Goal: Task Accomplishment & Management: Complete application form

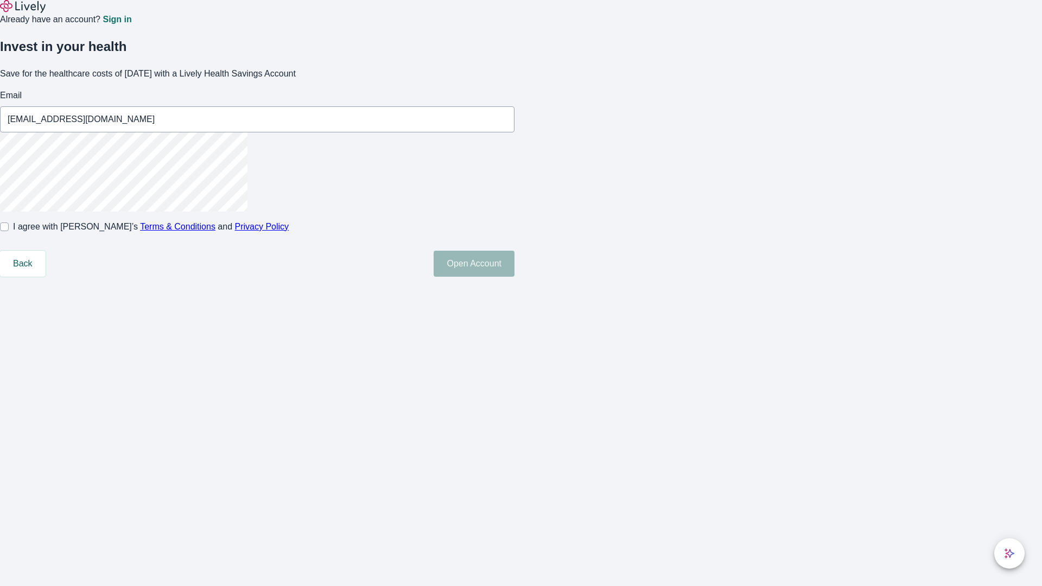
click at [9, 231] on input "I agree with Lively’s Terms & Conditions and Privacy Policy" at bounding box center [4, 226] width 9 height 9
checkbox input "true"
click at [514, 277] on button "Open Account" at bounding box center [474, 264] width 81 height 26
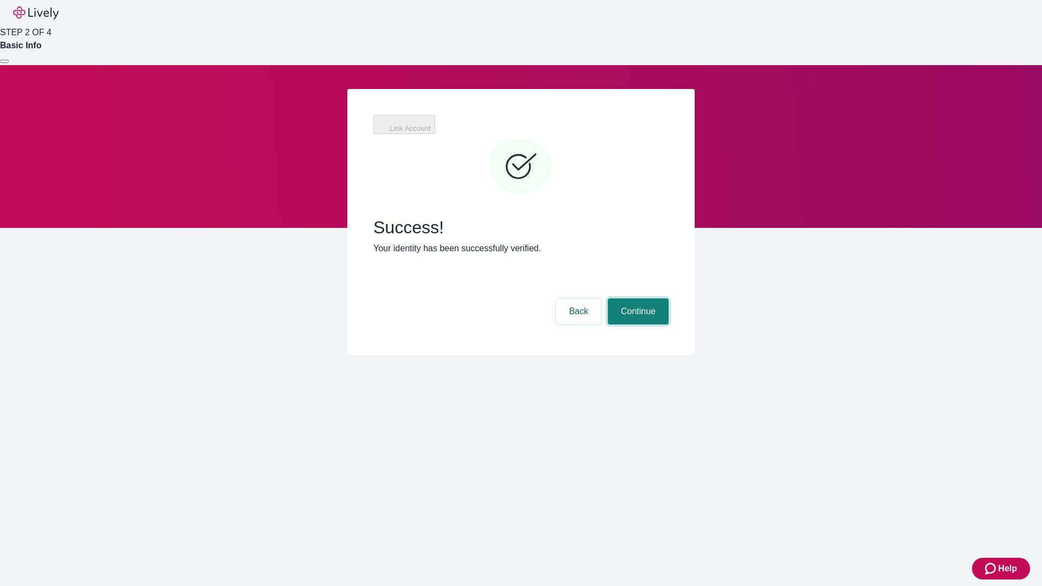
click at [637, 298] on button "Continue" at bounding box center [638, 311] width 61 height 26
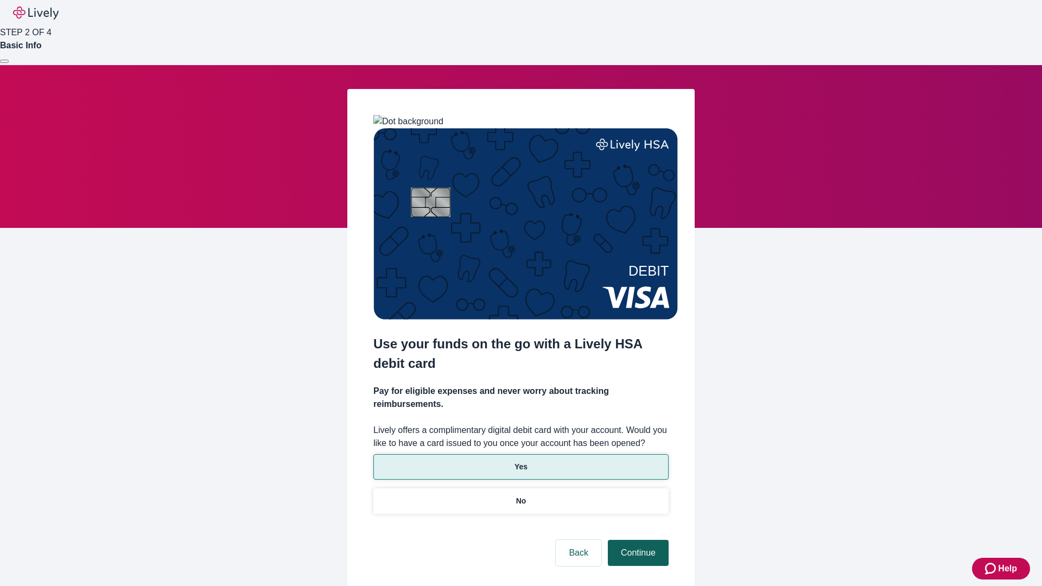
click at [520, 461] on p "Yes" at bounding box center [520, 466] width 13 height 11
click at [637, 540] on button "Continue" at bounding box center [638, 553] width 61 height 26
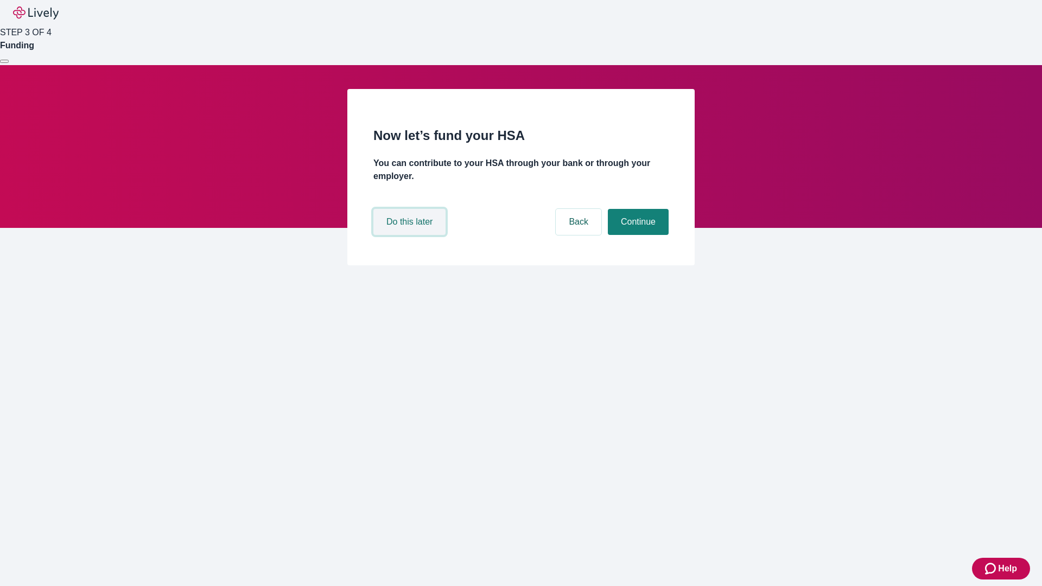
click at [411, 235] on button "Do this later" at bounding box center [409, 222] width 72 height 26
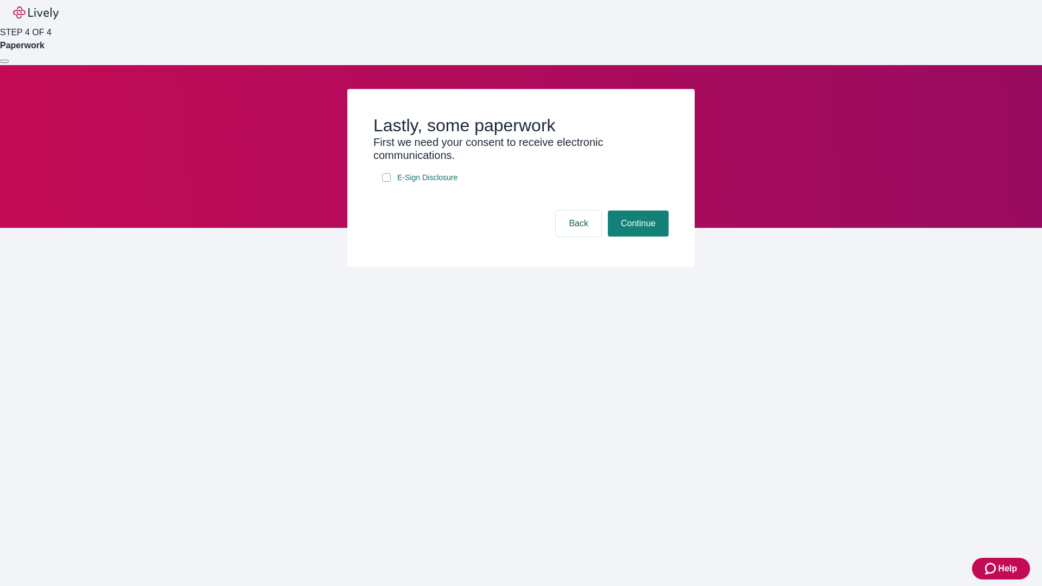
click at [386, 182] on input "E-Sign Disclosure" at bounding box center [386, 177] width 9 height 9
checkbox input "true"
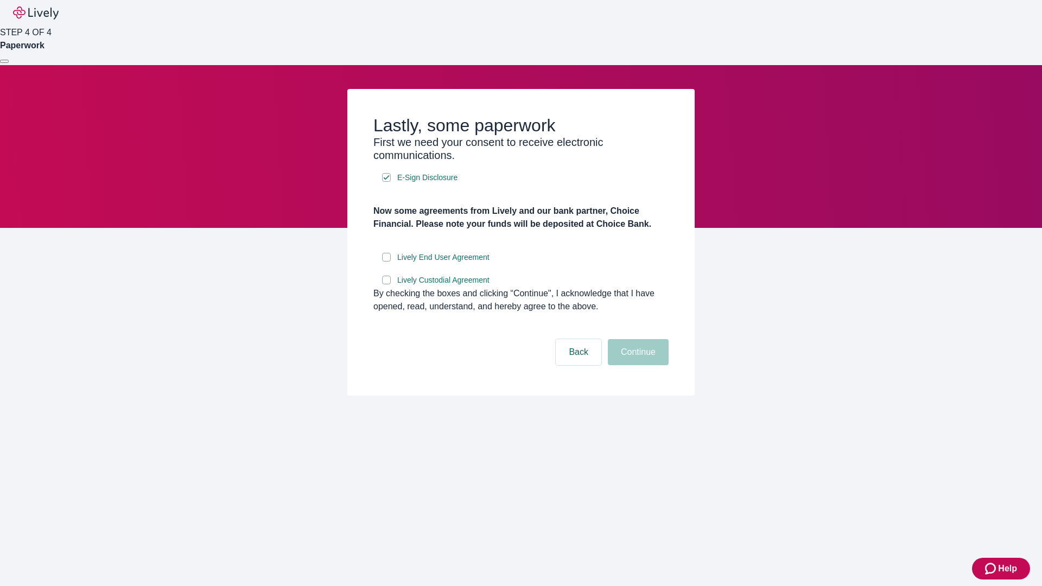
click at [386, 262] on input "Lively End User Agreement" at bounding box center [386, 257] width 9 height 9
checkbox input "true"
click at [386, 284] on input "Lively Custodial Agreement" at bounding box center [386, 280] width 9 height 9
checkbox input "true"
click at [637, 365] on button "Continue" at bounding box center [638, 352] width 61 height 26
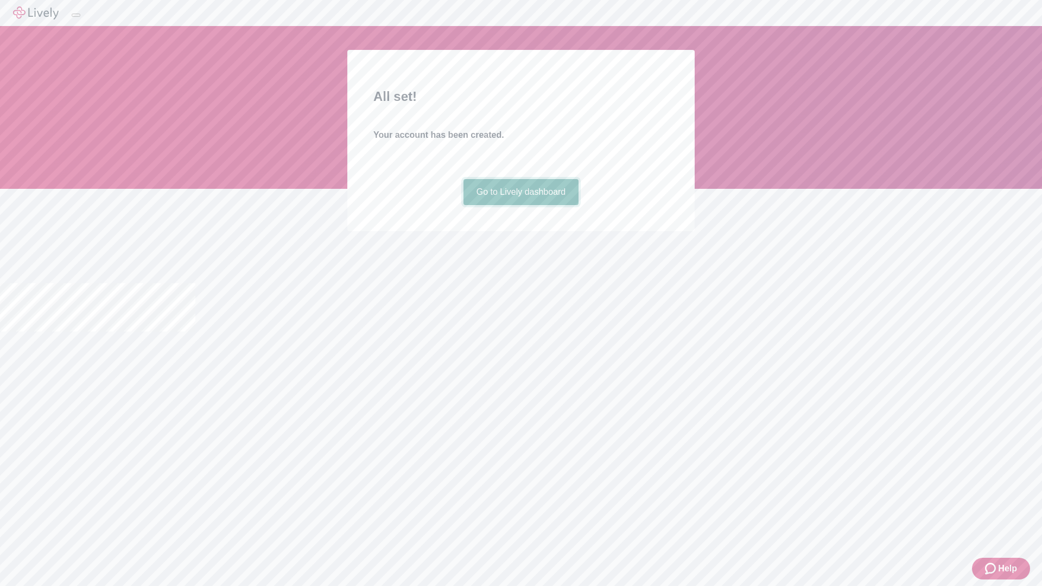
click at [520, 205] on link "Go to Lively dashboard" at bounding box center [521, 192] width 116 height 26
